Goal: Transaction & Acquisition: Purchase product/service

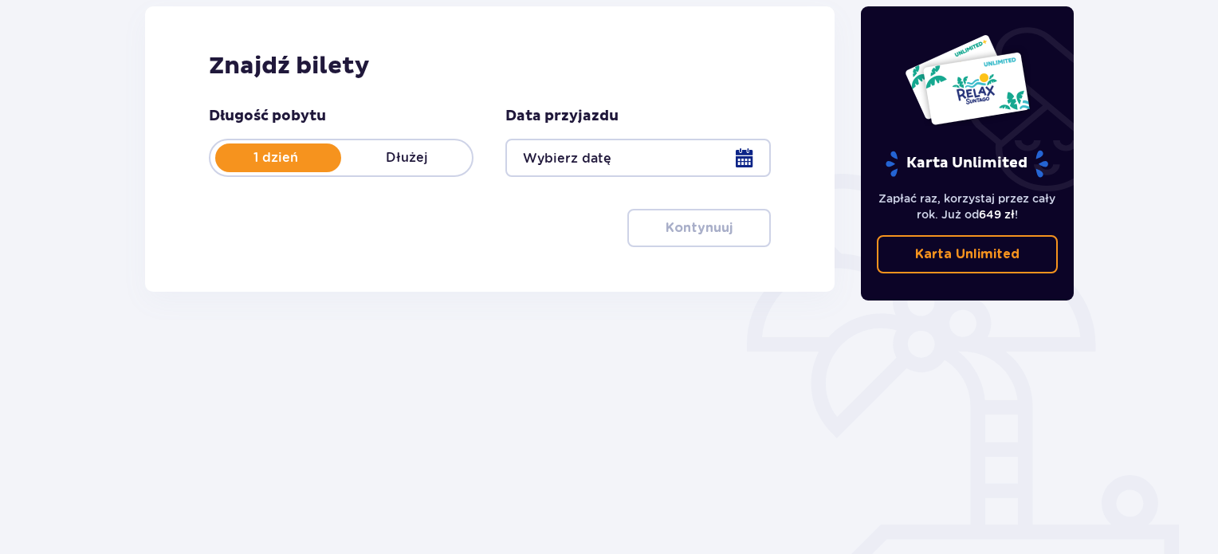
scroll to position [226, 0]
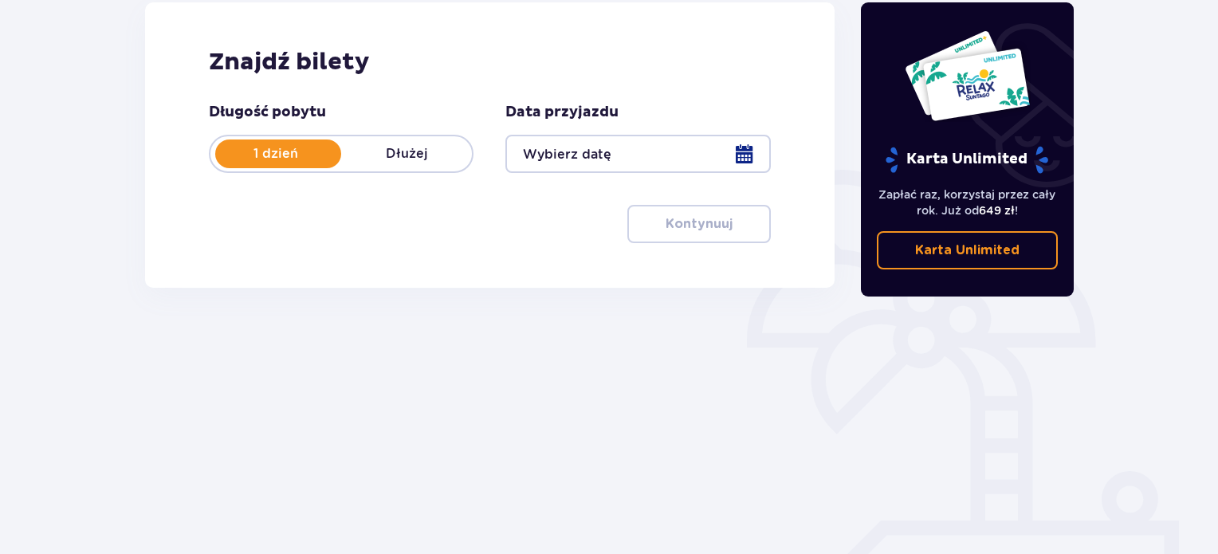
click at [732, 150] on div at bounding box center [637, 154] width 265 height 38
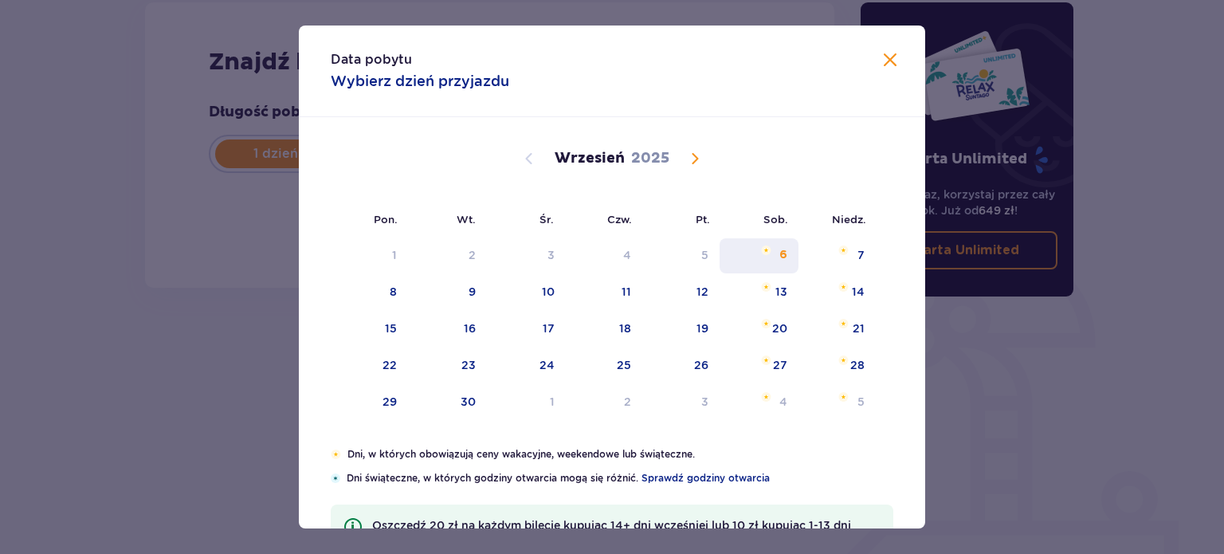
click at [771, 257] on div "6" at bounding box center [759, 255] width 79 height 35
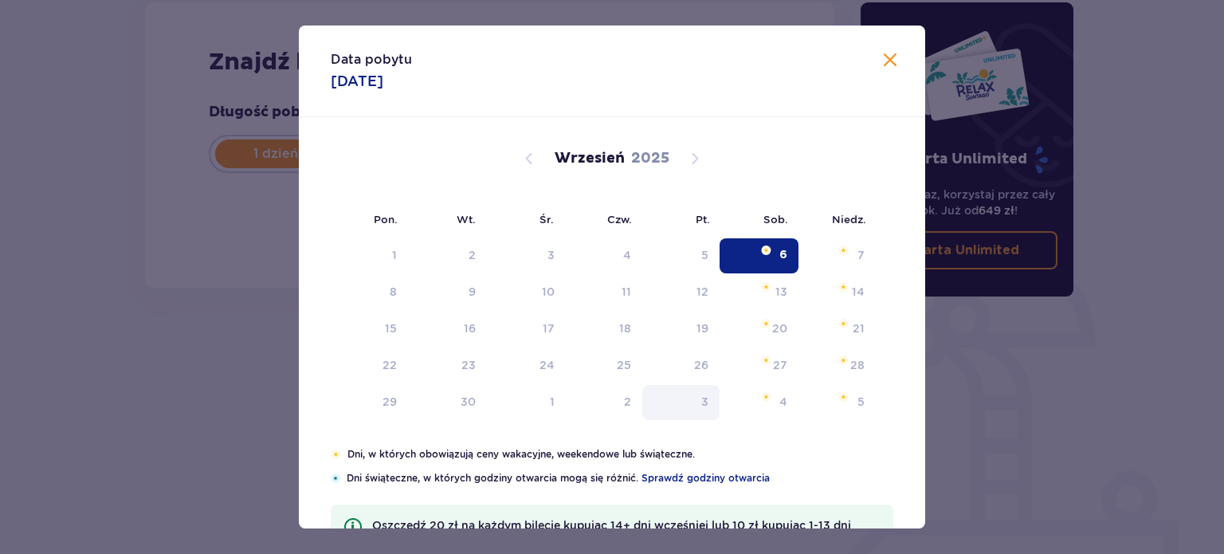
type input "[DATE]"
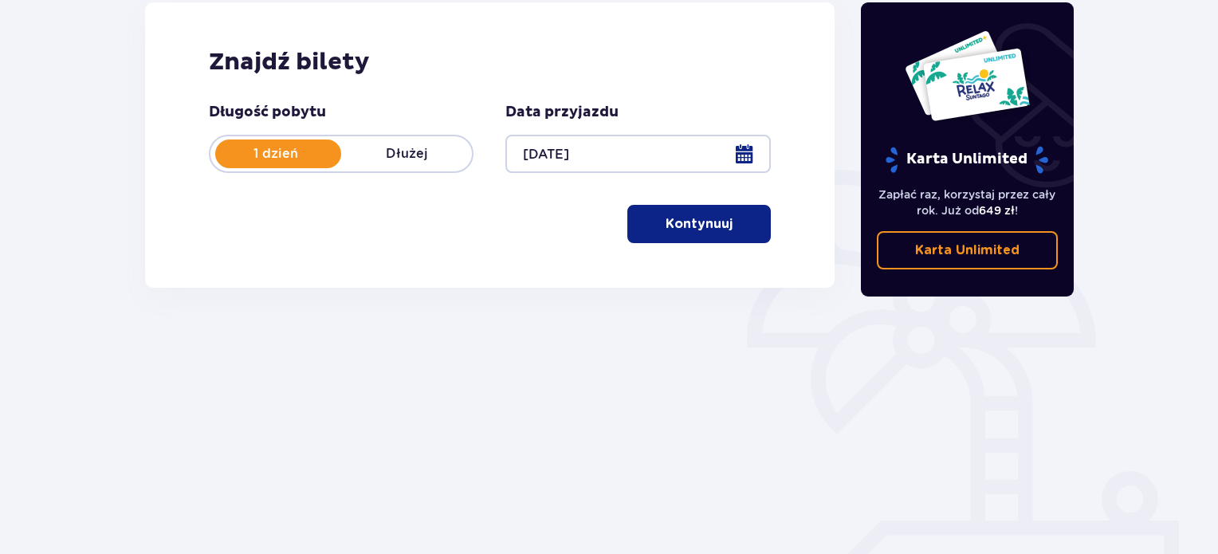
click at [716, 222] on p "Kontynuuj" at bounding box center [698, 224] width 67 height 18
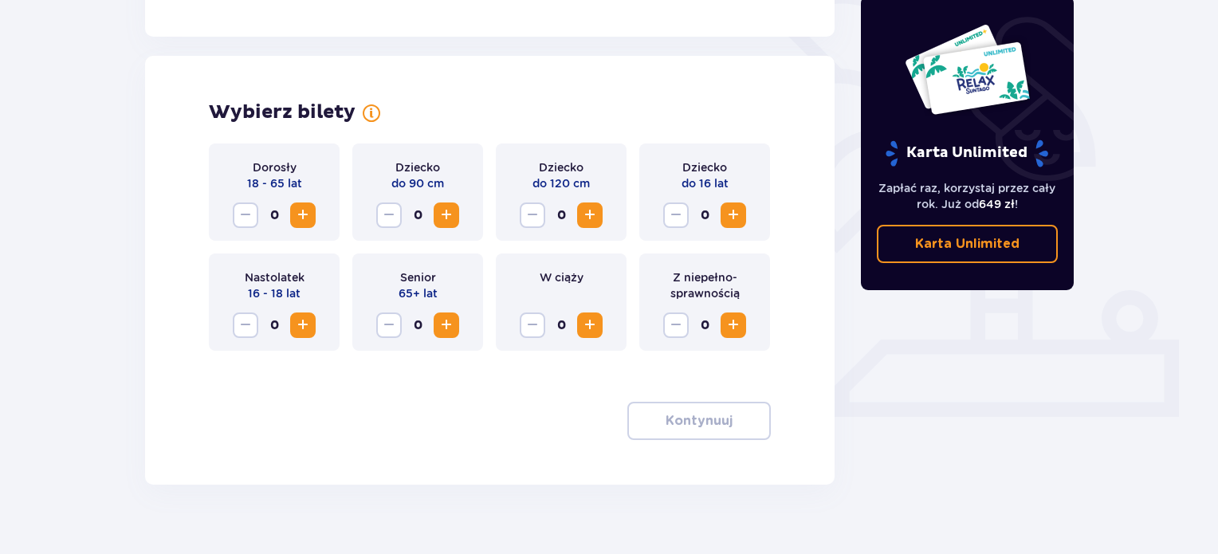
scroll to position [433, 0]
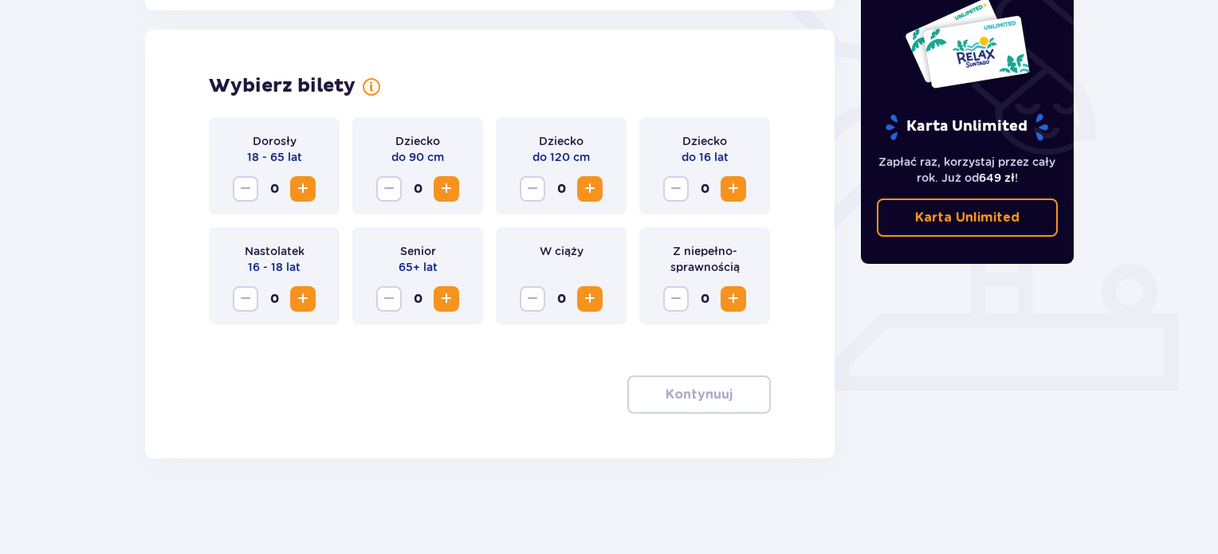
click at [292, 185] on button "Increase" at bounding box center [303, 189] width 26 height 26
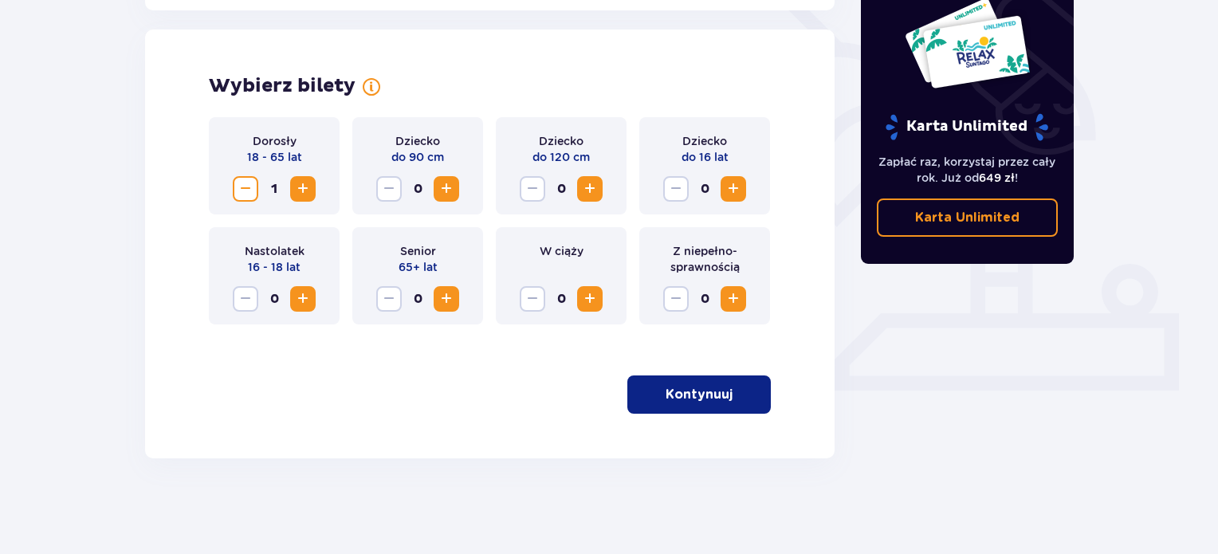
click at [668, 391] on p "Kontynuuj" at bounding box center [698, 395] width 67 height 18
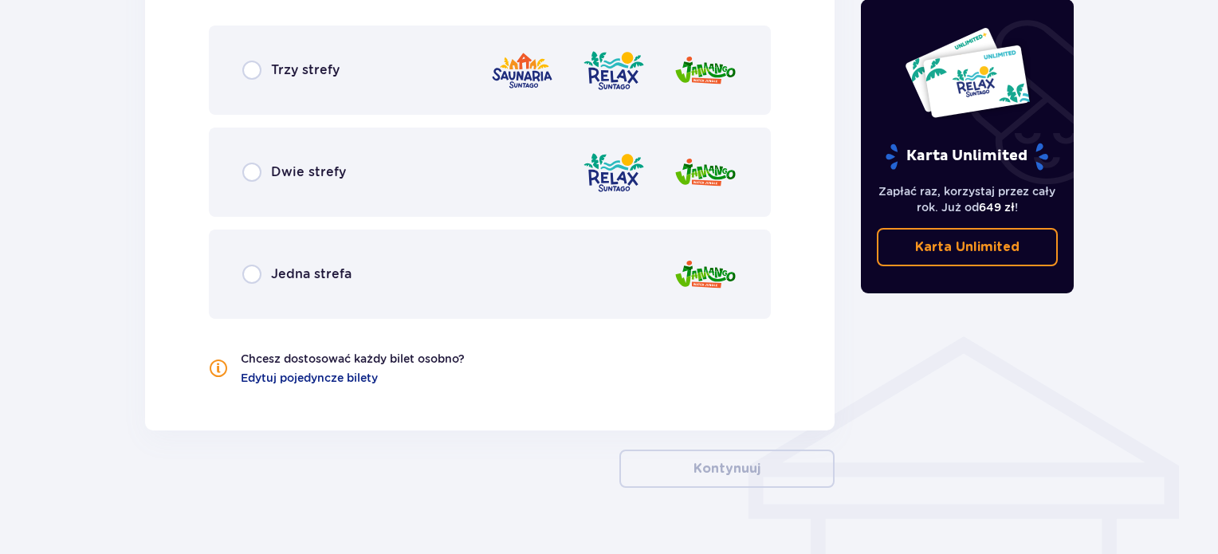
scroll to position [959, 0]
click at [324, 89] on div "Trzy strefy" at bounding box center [490, 69] width 562 height 89
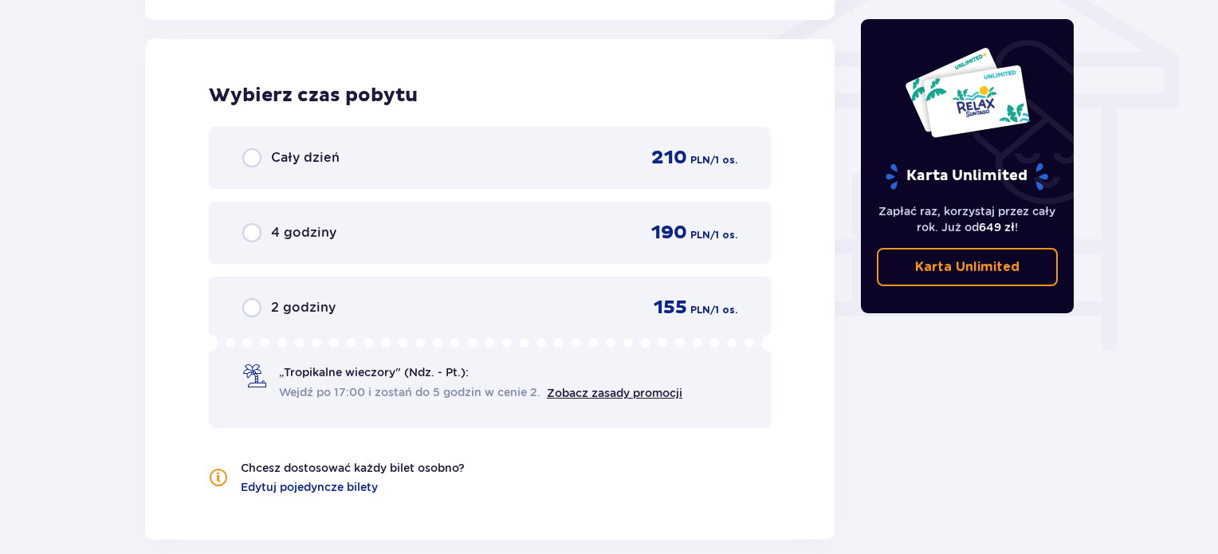
scroll to position [1380, 0]
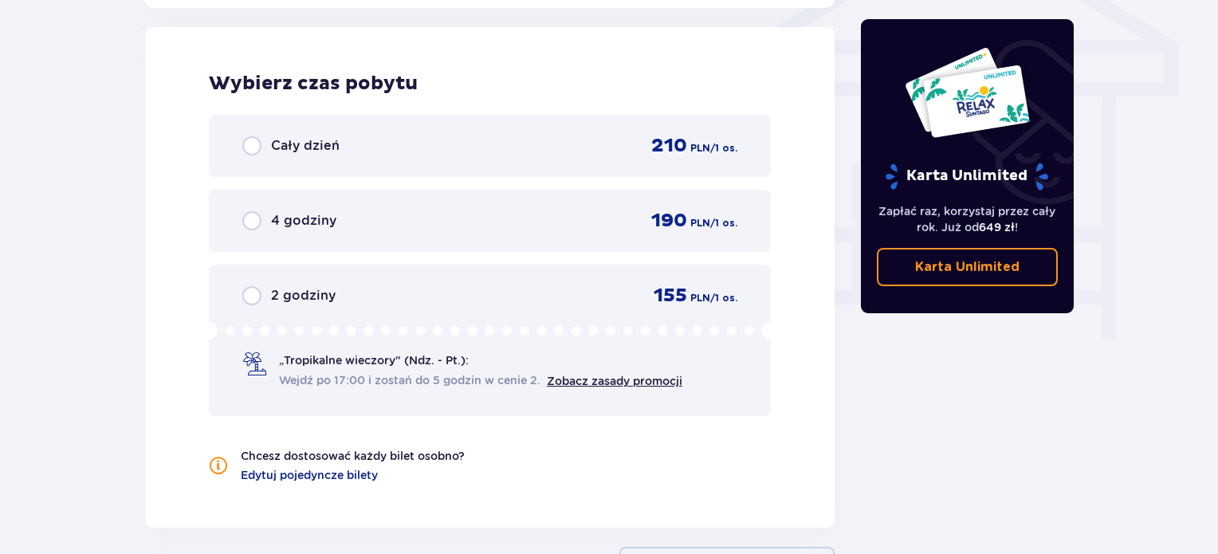
click at [324, 136] on div "Cały dzień" at bounding box center [290, 145] width 97 height 19
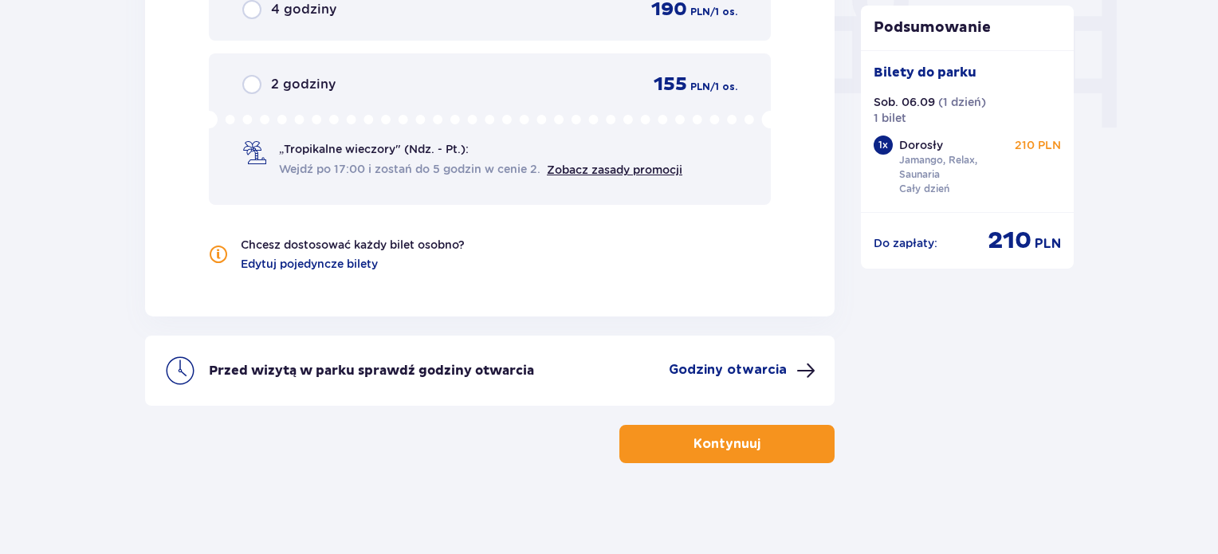
scroll to position [1594, 0]
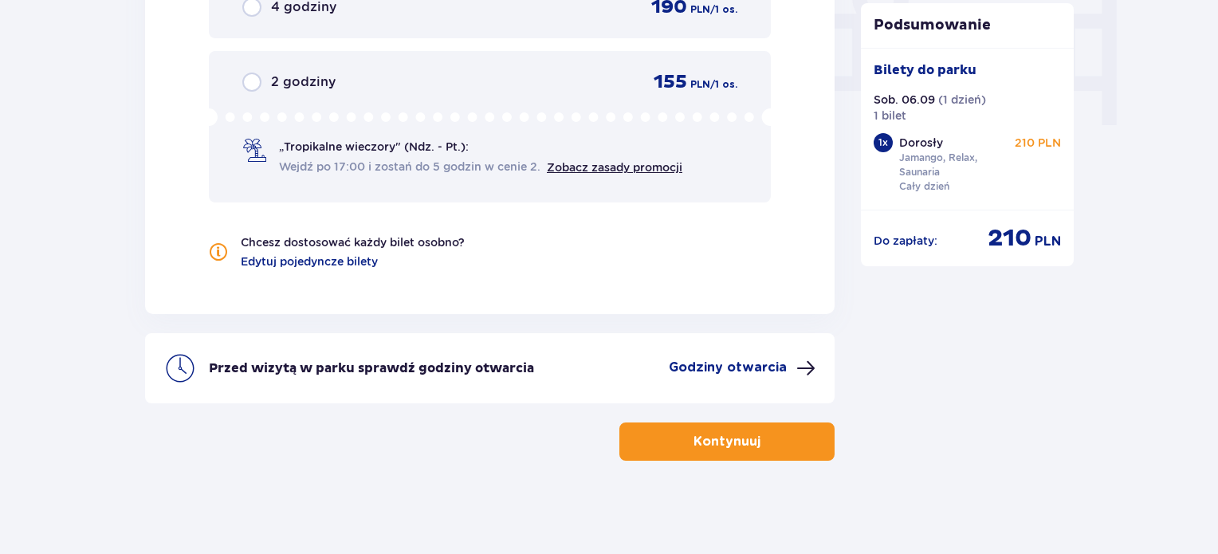
click at [712, 439] on p "Kontynuuj" at bounding box center [726, 442] width 67 height 18
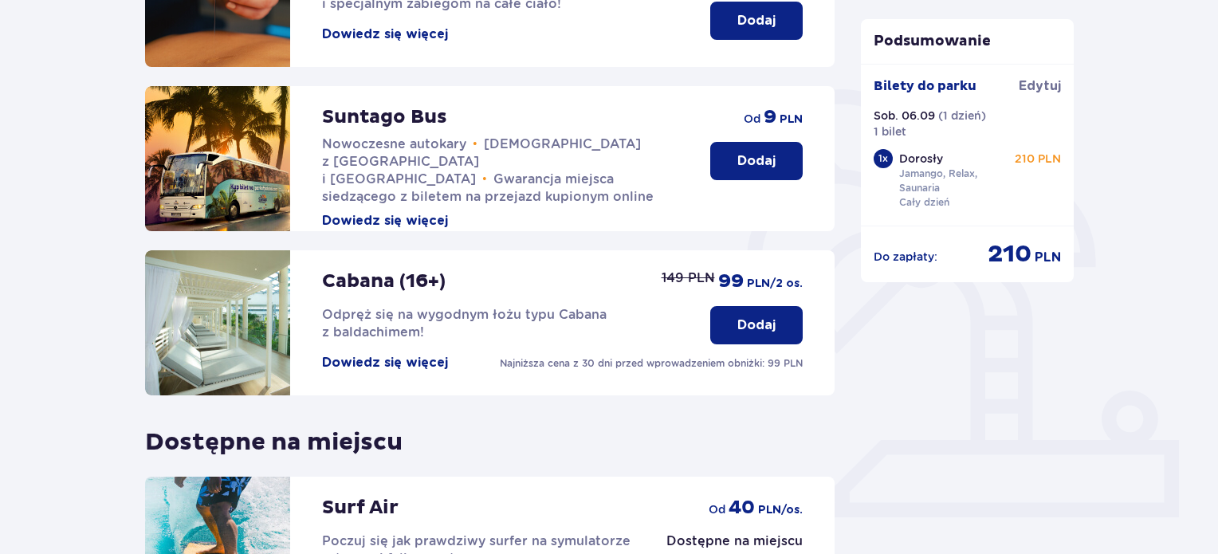
scroll to position [526, 0]
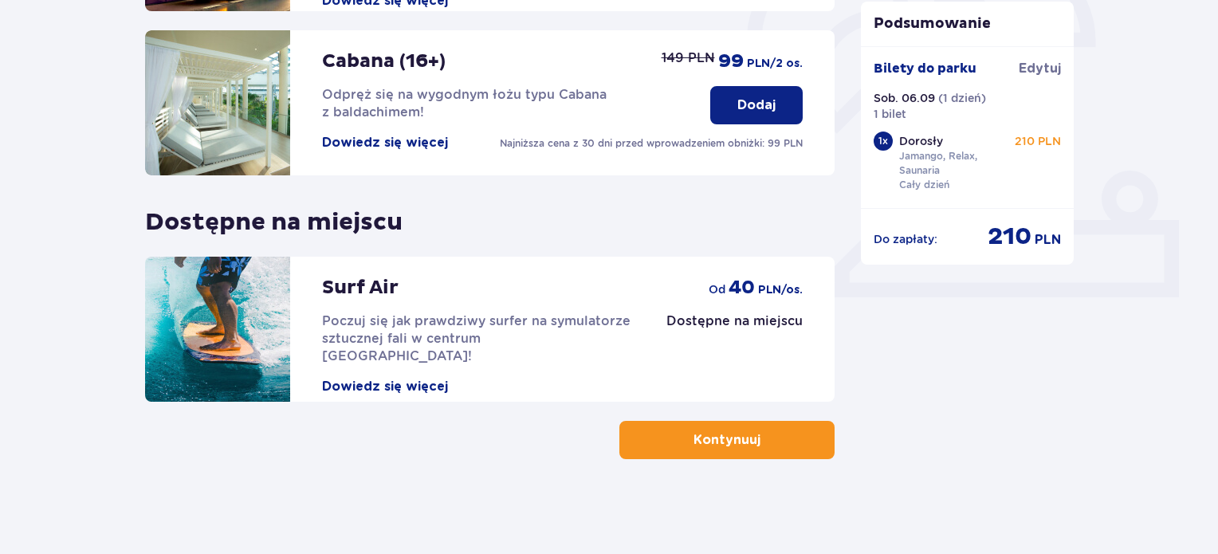
click at [693, 435] on p "Kontynuuj" at bounding box center [726, 440] width 67 height 18
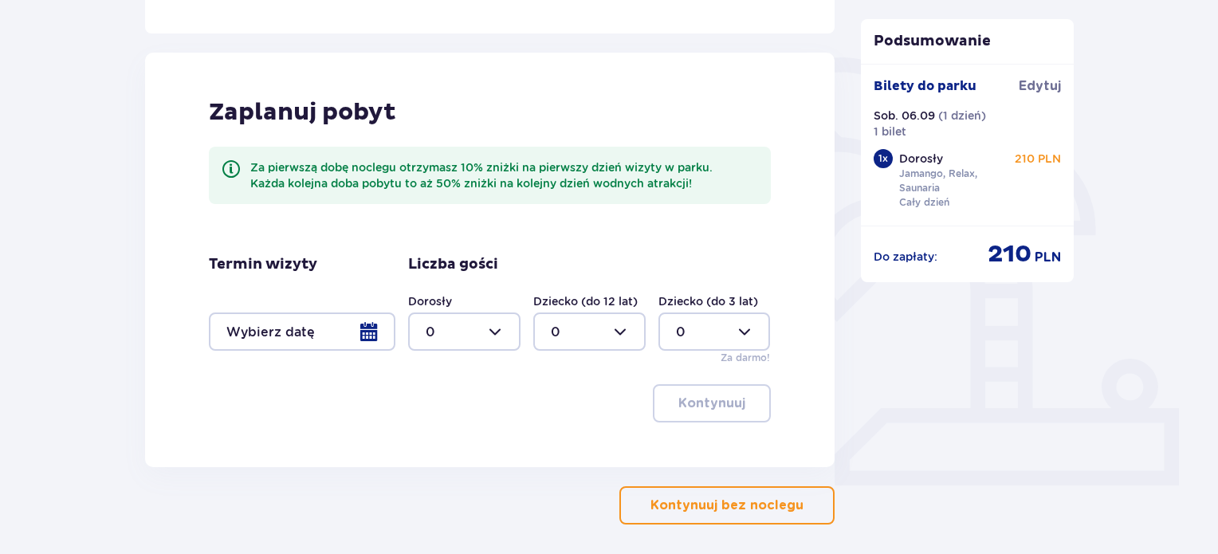
scroll to position [404, 0]
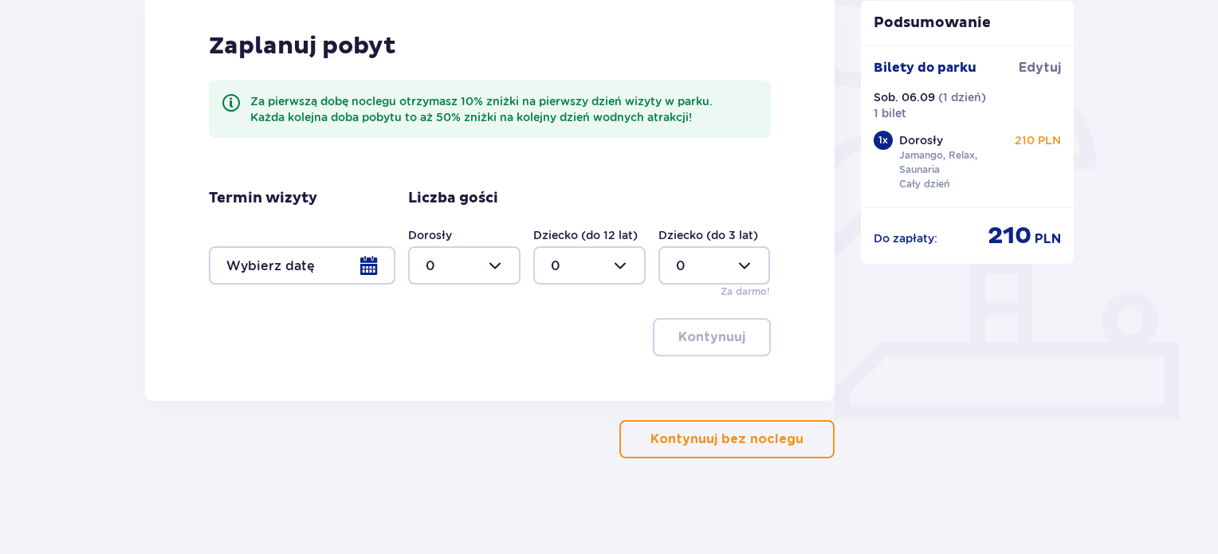
click at [686, 426] on button "Kontynuuj bez noclegu" at bounding box center [726, 439] width 215 height 38
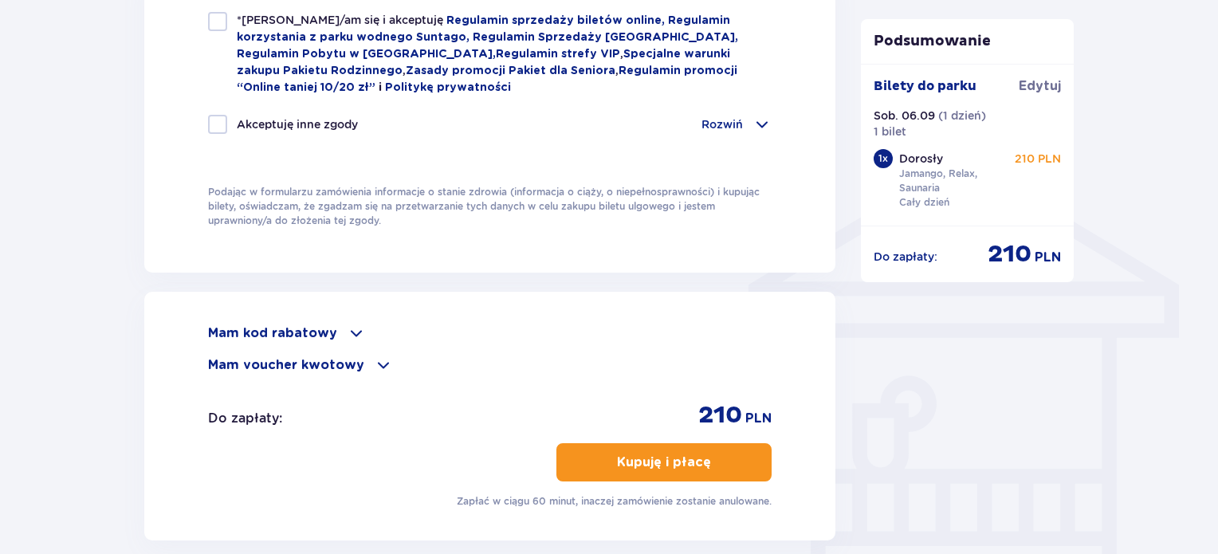
scroll to position [1149, 0]
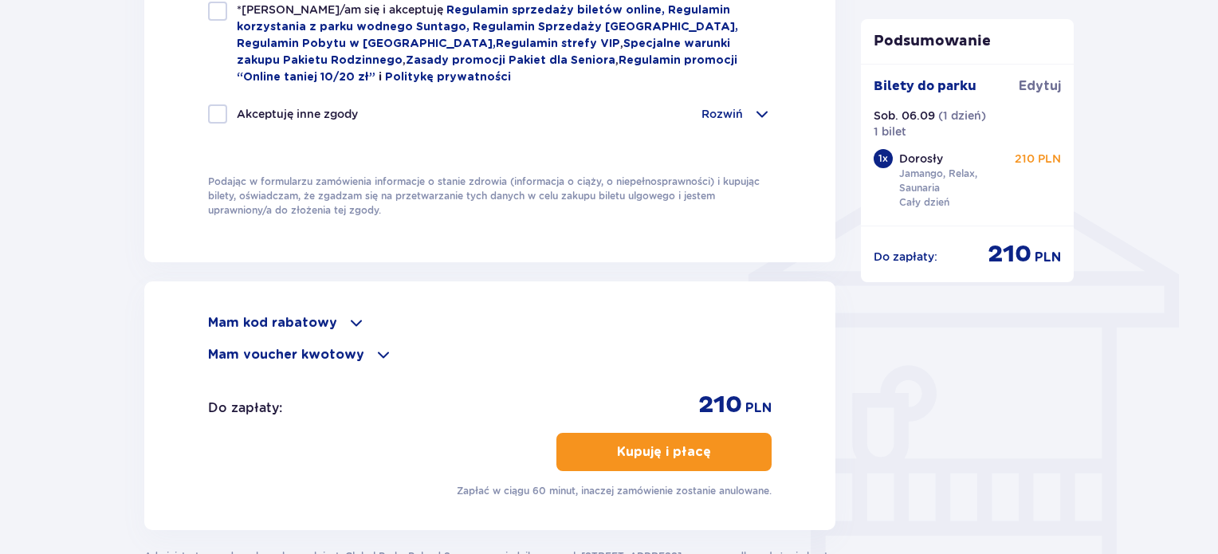
click at [363, 350] on div "Mam voucher kwotowy" at bounding box center [489, 354] width 563 height 19
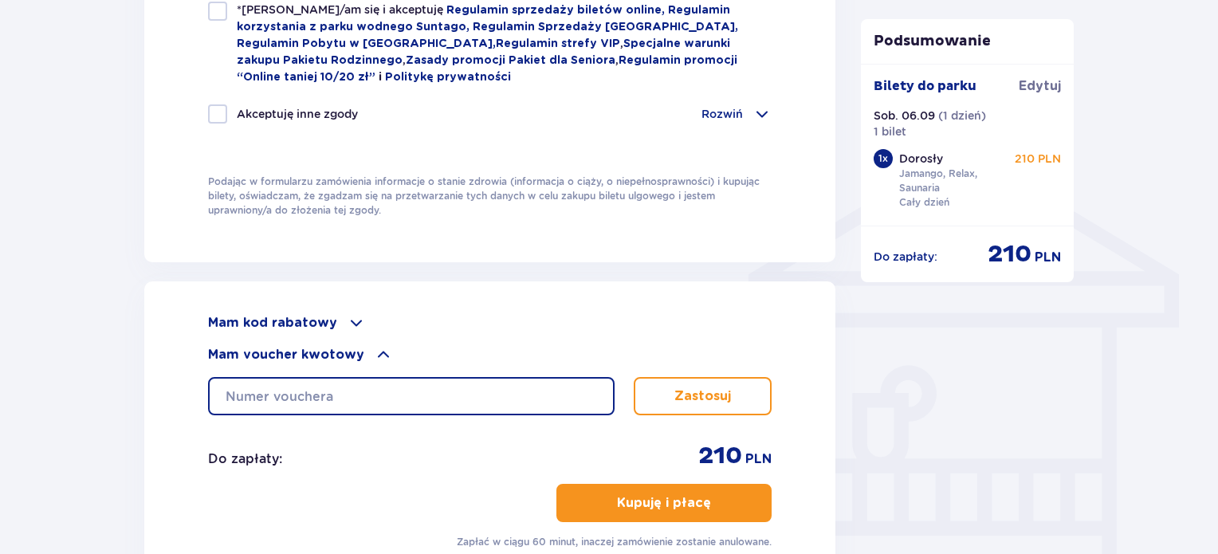
click at [281, 384] on input "text" at bounding box center [411, 396] width 406 height 38
paste input "0830004295560125"
type input "0830004295560125"
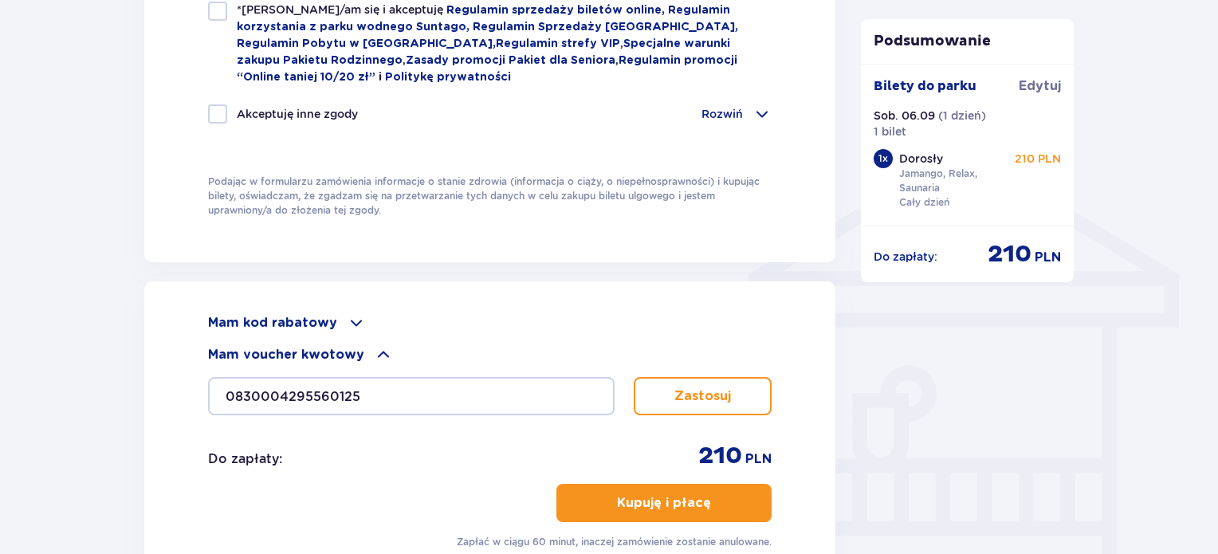
click at [676, 398] on p "Zastosuj" at bounding box center [702, 396] width 57 height 18
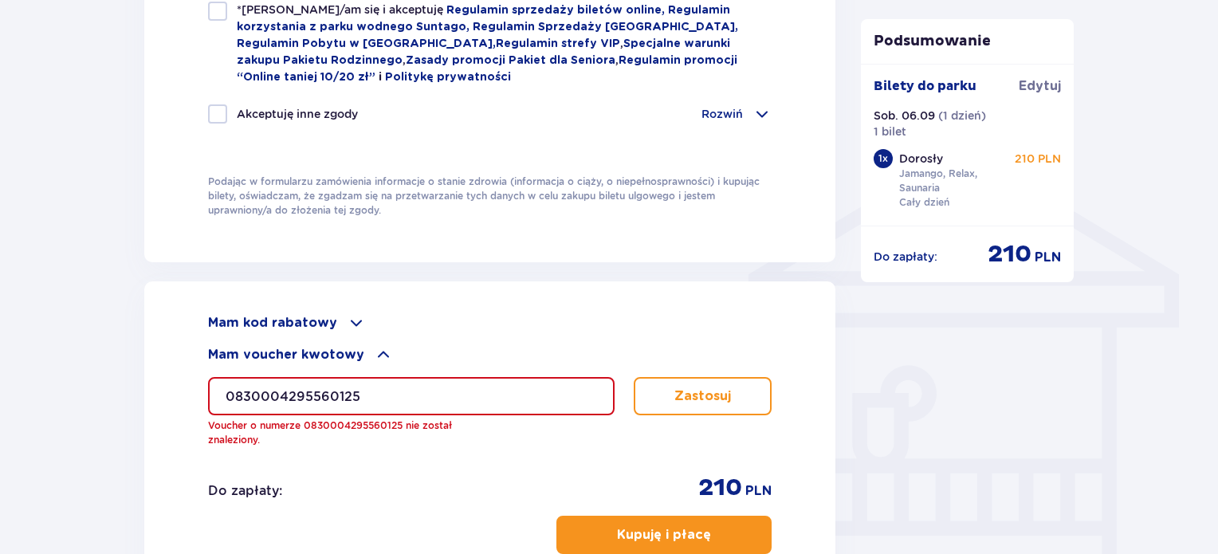
click at [325, 316] on p "Mam kod rabatowy" at bounding box center [272, 323] width 129 height 18
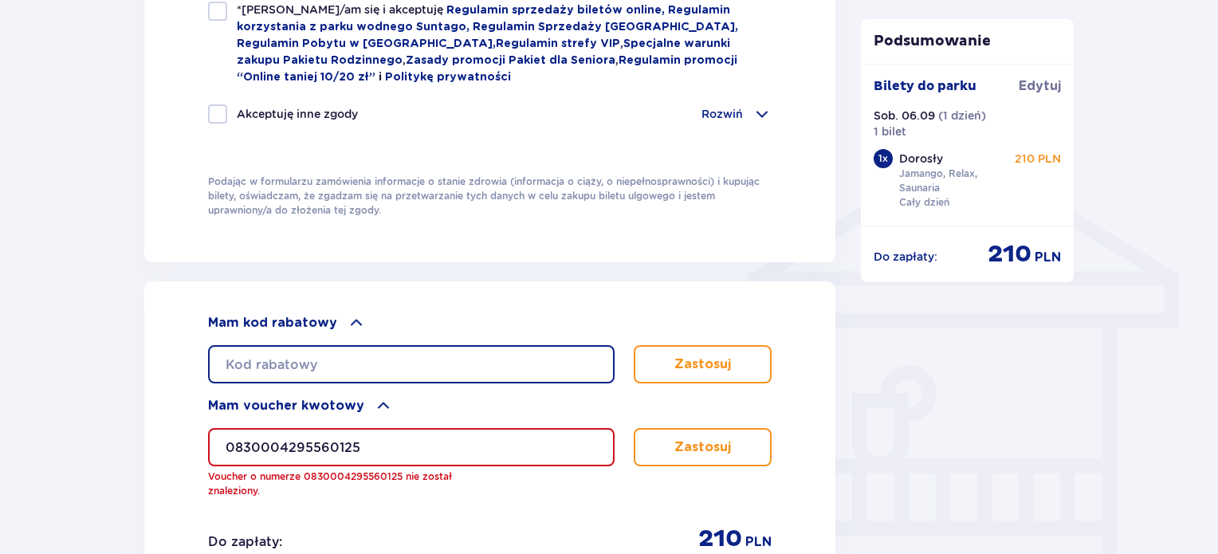
click at [287, 363] on input "text" at bounding box center [411, 364] width 406 height 38
paste input "0830004295560125"
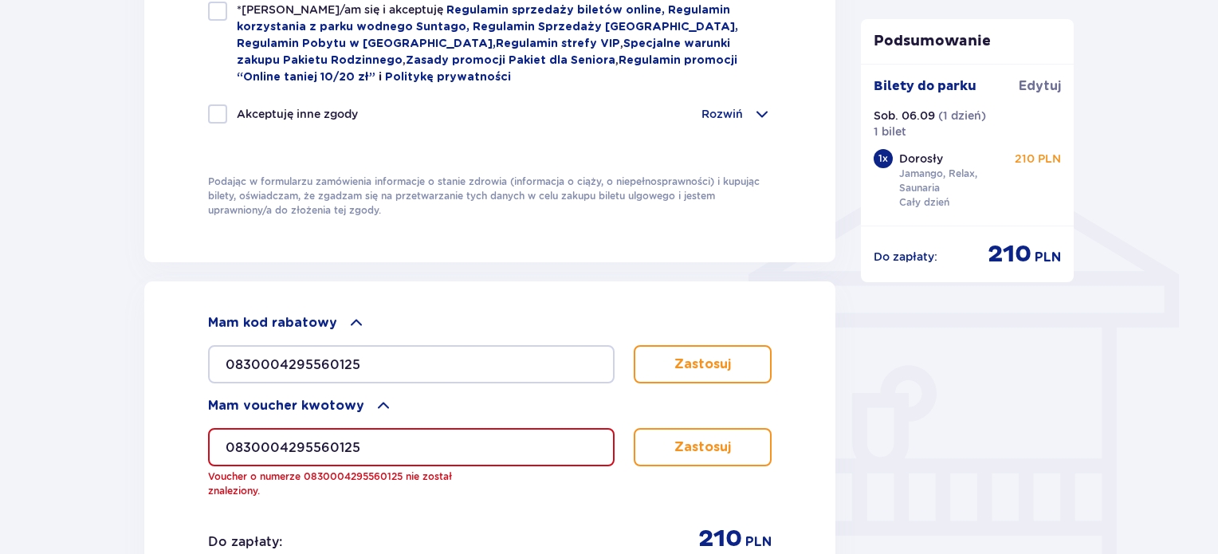
click at [701, 349] on button "Zastosuj" at bounding box center [703, 364] width 138 height 38
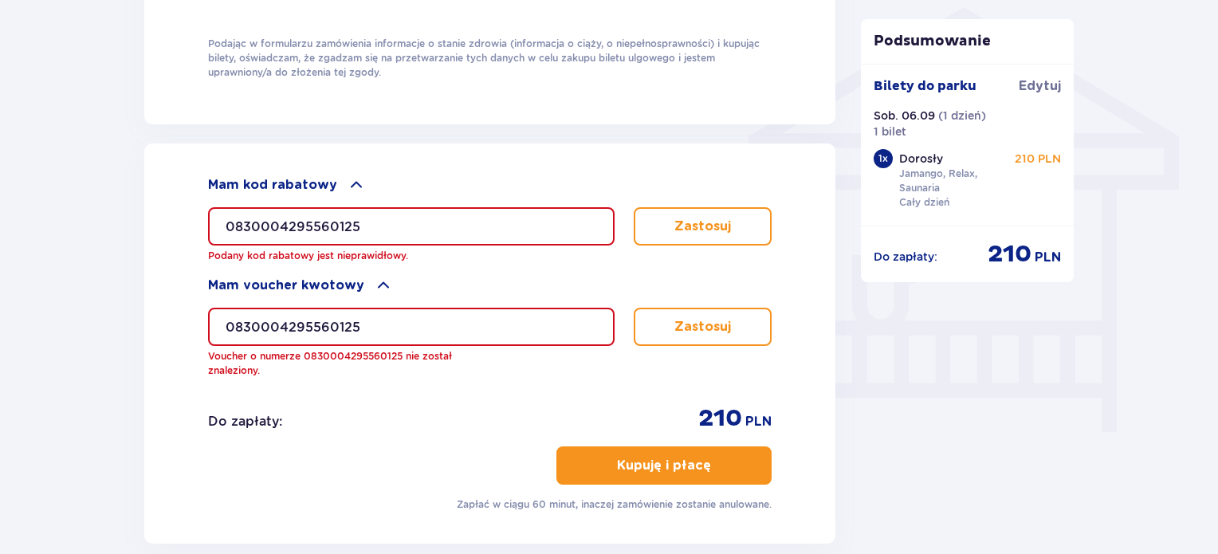
scroll to position [1329, 0]
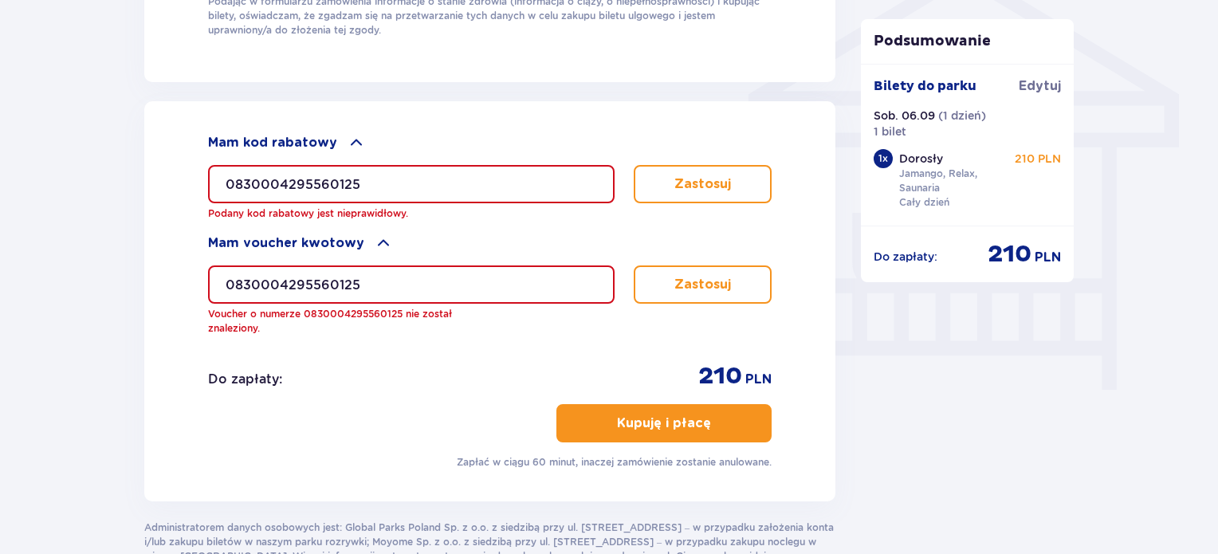
click at [430, 181] on input "0830004295560125" at bounding box center [411, 184] width 406 height 38
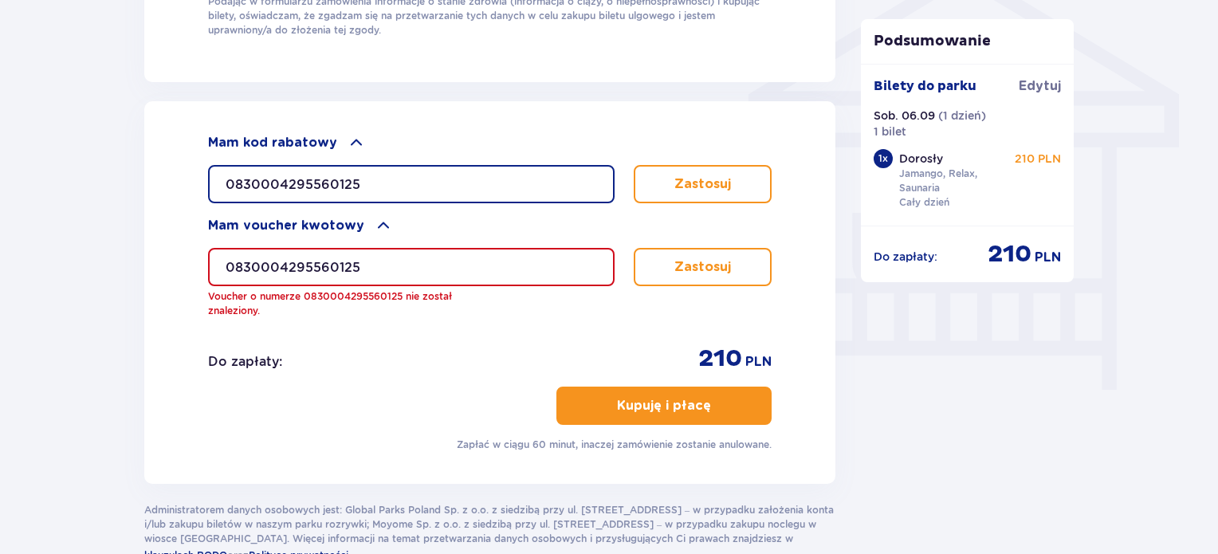
type input "0830004295560125"
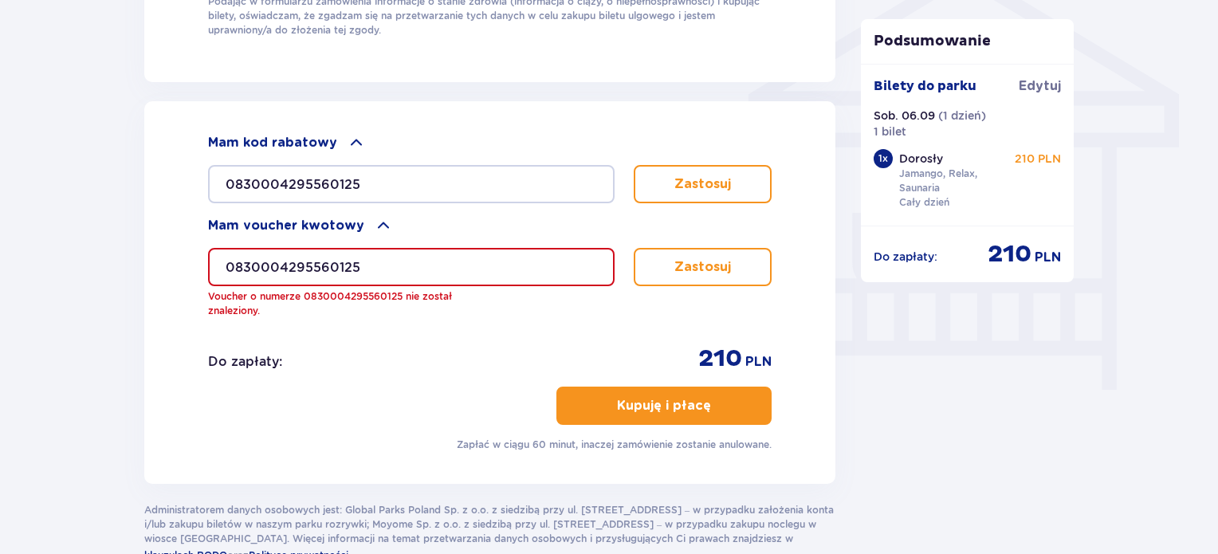
click at [651, 183] on button "Zastosuj" at bounding box center [703, 184] width 138 height 38
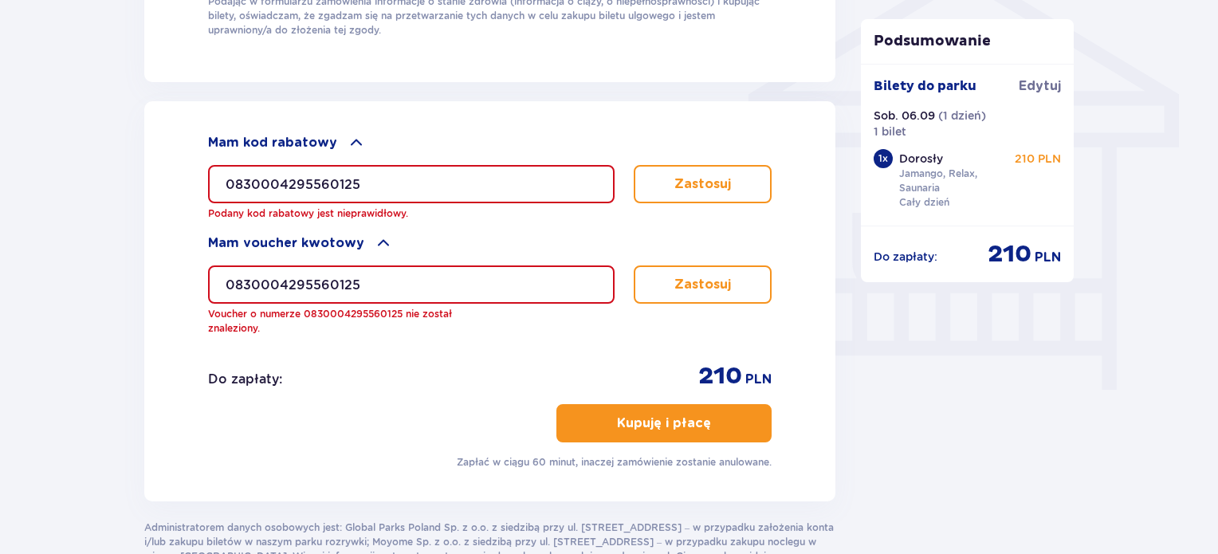
click at [485, 274] on input "0830004295560125" at bounding box center [411, 284] width 406 height 38
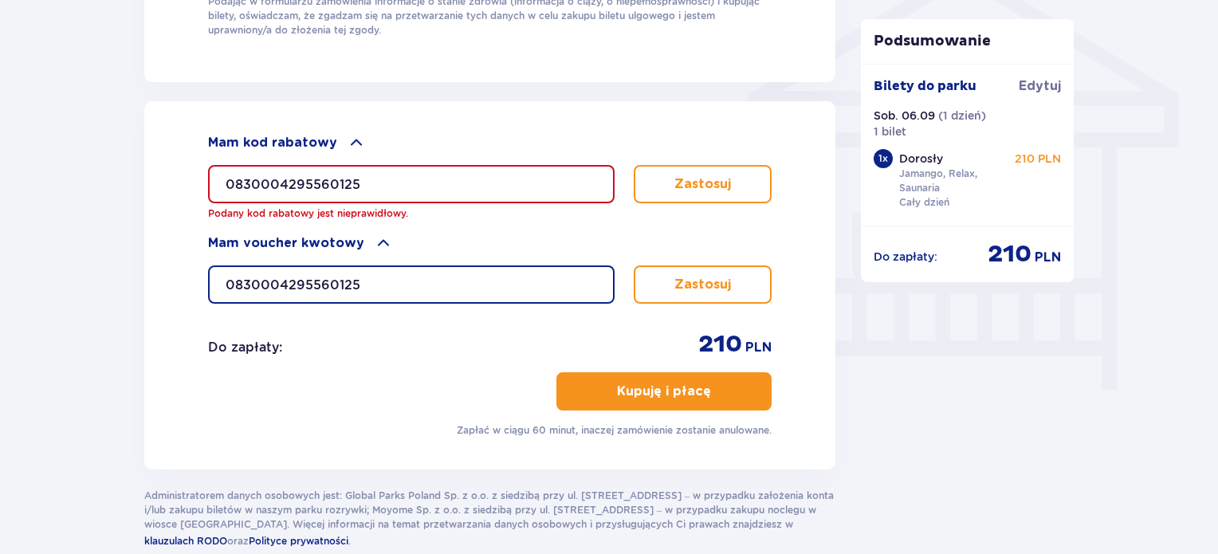
type input "0830004295560125"
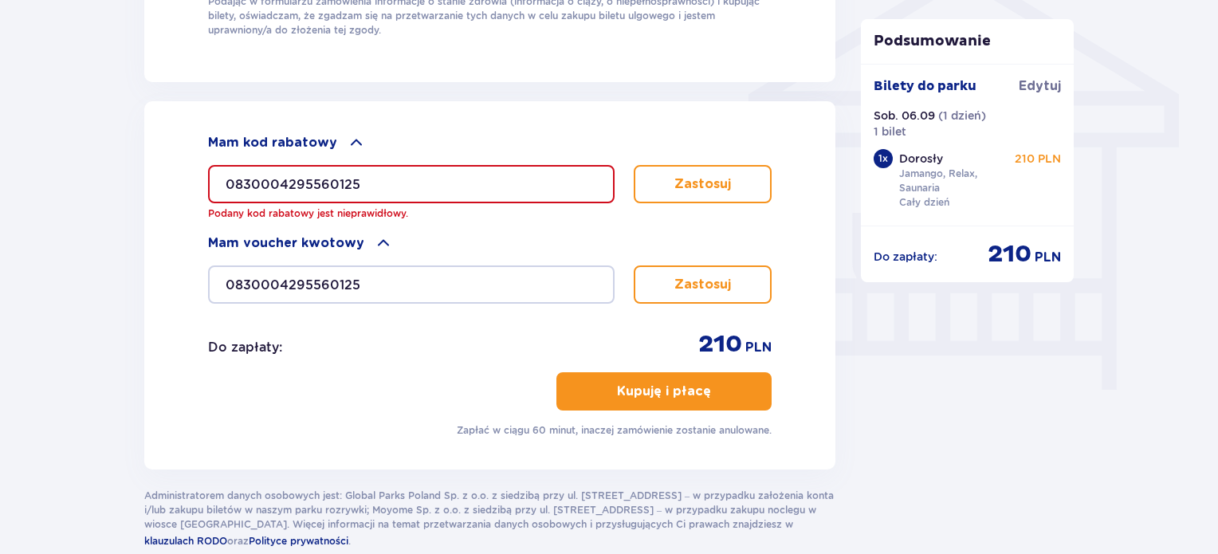
click at [689, 270] on button "Zastosuj" at bounding box center [703, 284] width 138 height 38
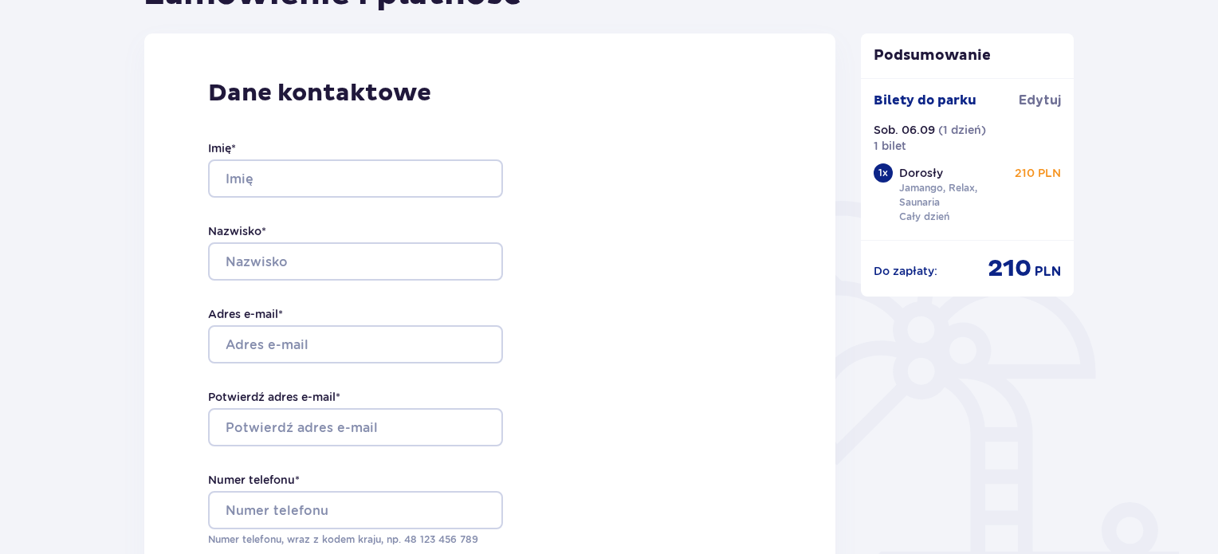
scroll to position [0, 0]
